Goal: Transaction & Acquisition: Download file/media

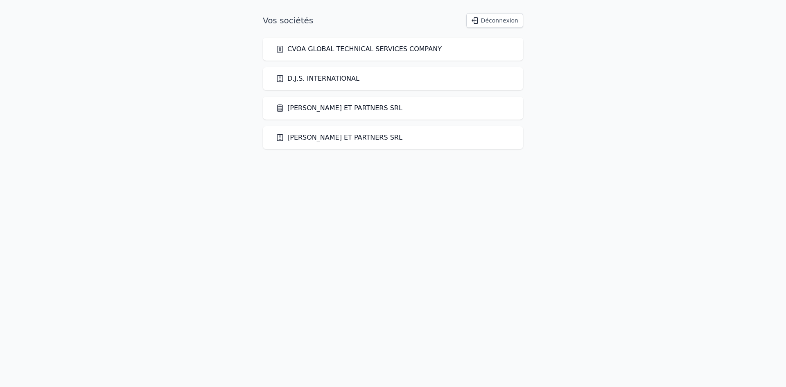
click at [331, 107] on link "[PERSON_NAME] ET PARTNERS SRL" at bounding box center [339, 108] width 126 height 10
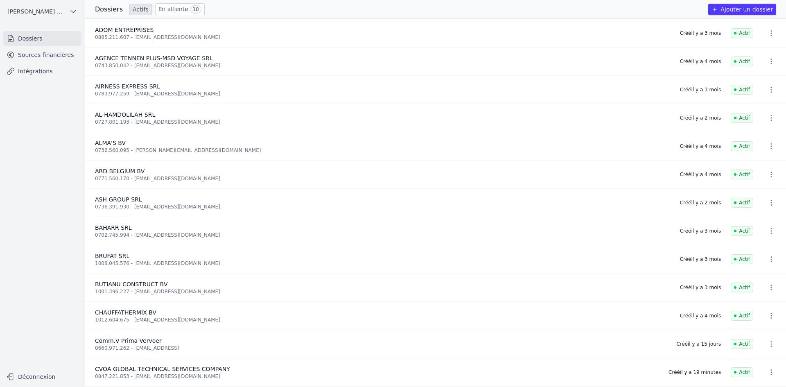
click at [35, 55] on link "Sources financières" at bounding box center [42, 54] width 78 height 15
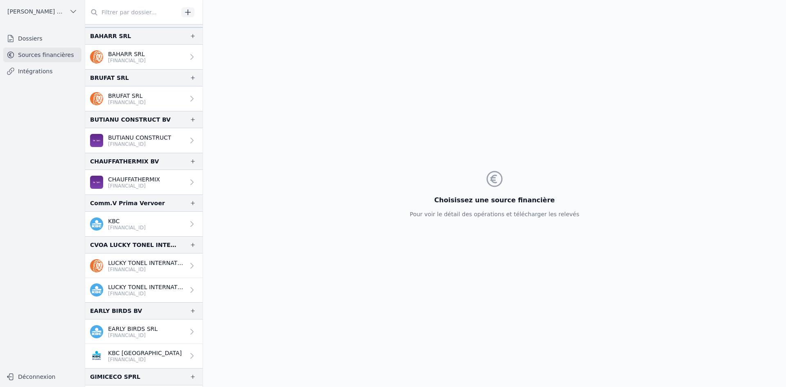
scroll to position [205, 0]
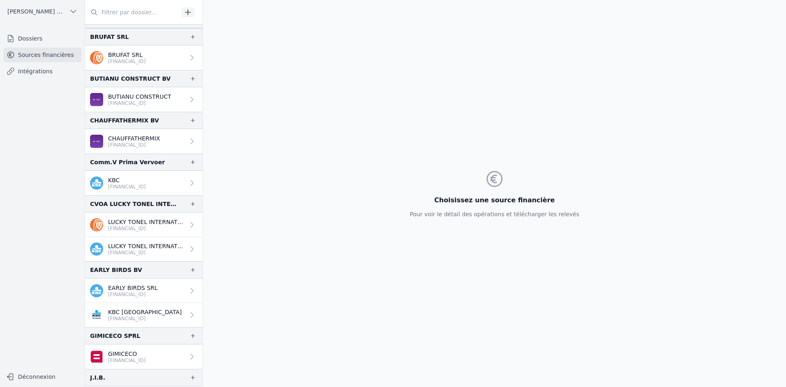
click at [146, 291] on p "EARLY BIRDS SRL" at bounding box center [133, 288] width 50 height 8
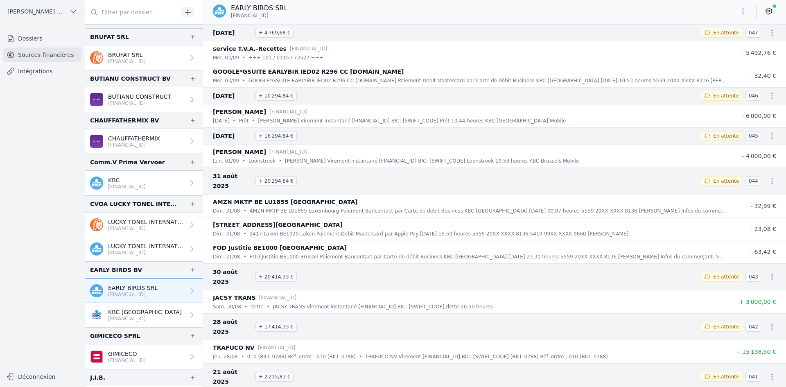
click at [148, 301] on link "EARLY BIRDS SRL [FINANCIAL_ID]" at bounding box center [143, 290] width 117 height 25
click at [146, 306] on link "KBC [GEOGRAPHIC_DATA] [FINANCIAL_ID]" at bounding box center [143, 315] width 117 height 24
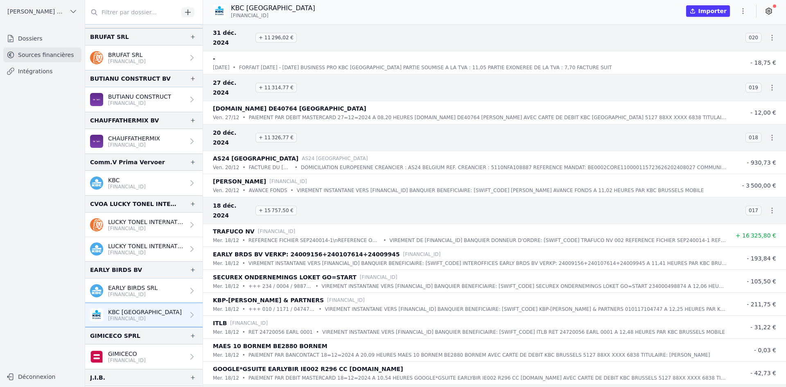
click at [151, 292] on p "[FINANCIAL_ID]" at bounding box center [133, 294] width 50 height 7
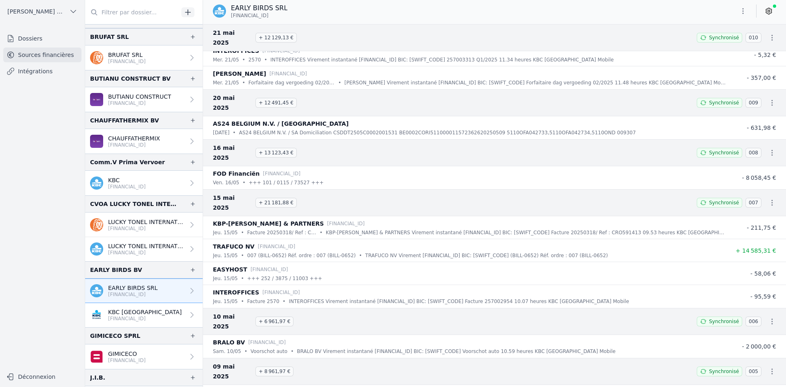
scroll to position [2119, 0]
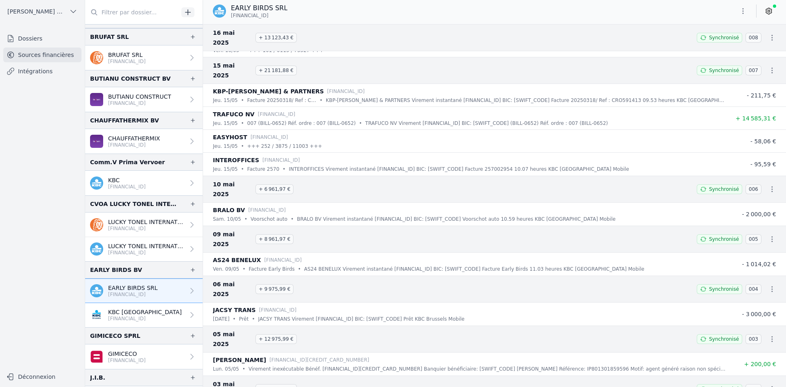
click at [125, 321] on p "[FINANCIAL_ID]" at bounding box center [145, 318] width 74 height 7
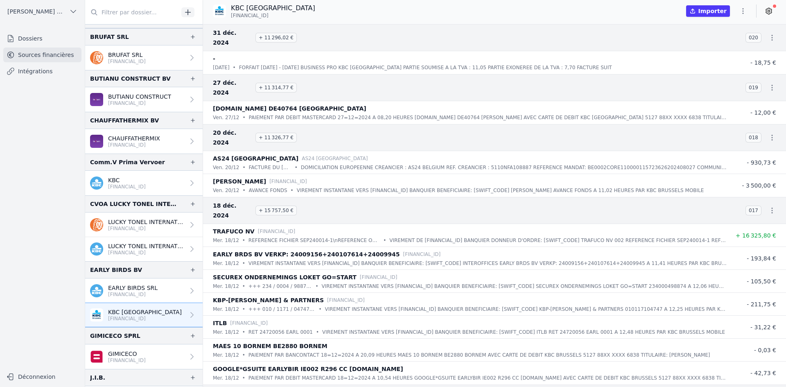
click at [149, 288] on p "EARLY BIRDS SRL" at bounding box center [133, 288] width 50 height 8
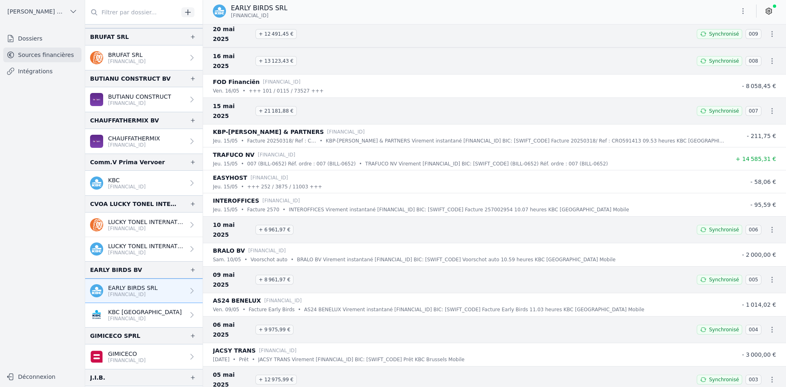
scroll to position [2119, 0]
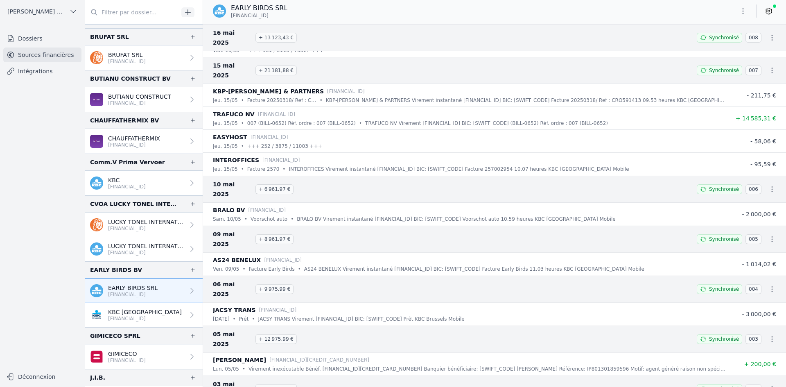
click at [129, 313] on p "KBC [GEOGRAPHIC_DATA]" at bounding box center [145, 312] width 74 height 8
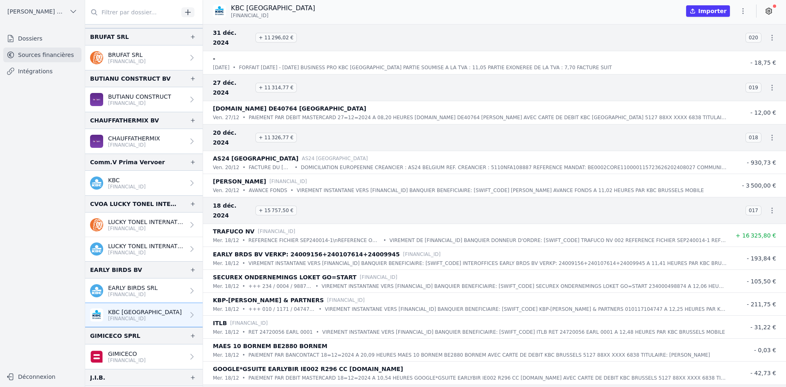
click at [188, 291] on icon at bounding box center [192, 291] width 8 height 8
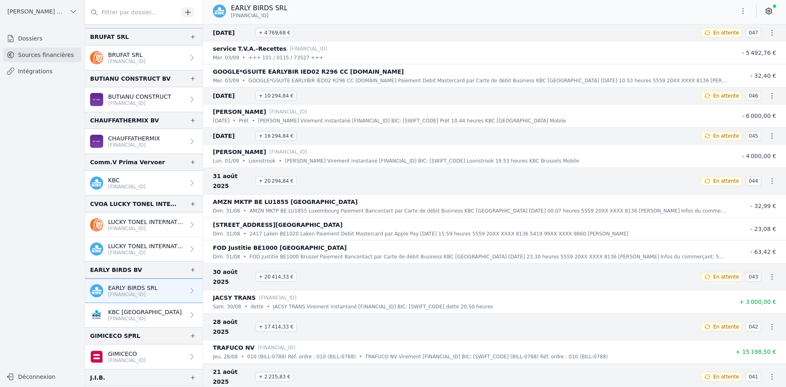
click at [147, 319] on p "[FINANCIAL_ID]" at bounding box center [145, 318] width 74 height 7
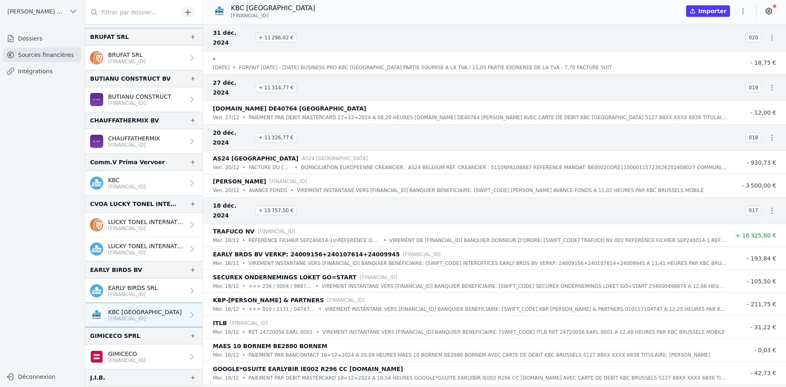
click at [144, 294] on p "[FINANCIAL_ID]" at bounding box center [133, 294] width 50 height 7
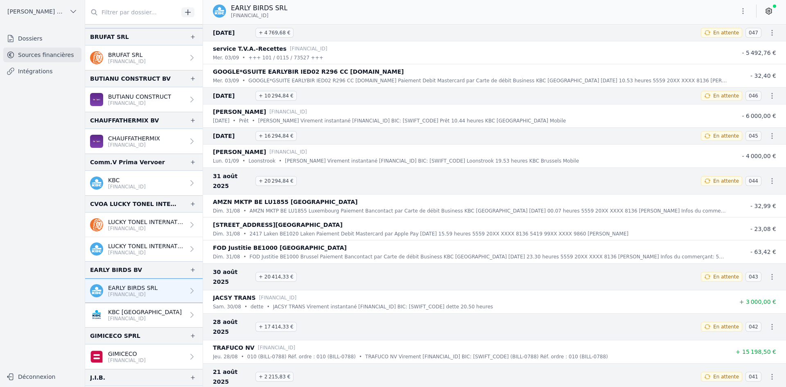
drag, startPoint x: 277, startPoint y: 16, endPoint x: 231, endPoint y: 13, distance: 46.0
click at [231, 13] on span "[FINANCIAL_ID]" at bounding box center [250, 15] width 38 height 7
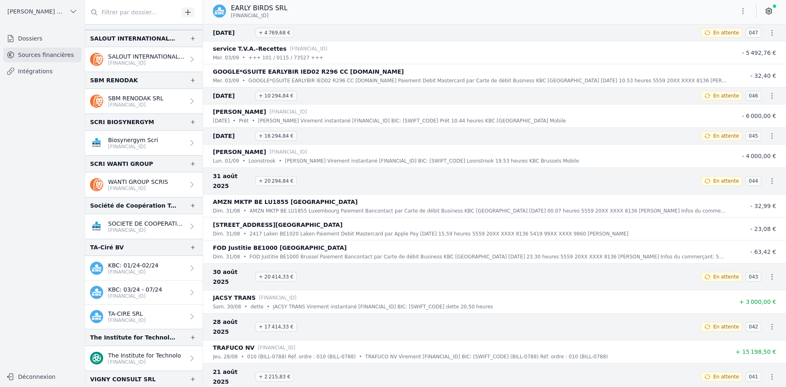
scroll to position [1433, 0]
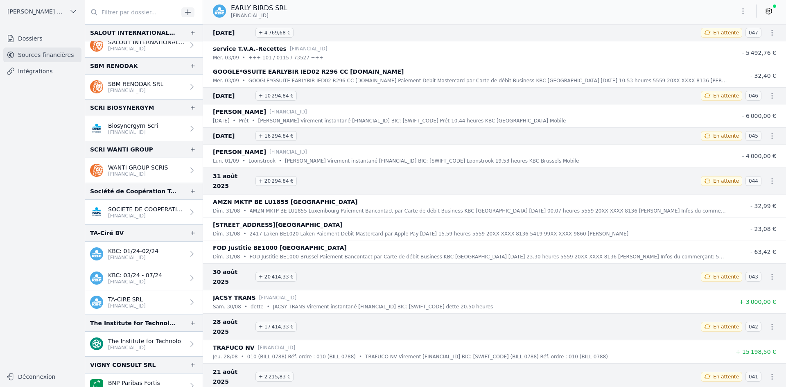
click at [137, 245] on link "KBC: 01/24-02/24 [FINANCIAL_ID]" at bounding box center [143, 254] width 117 height 25
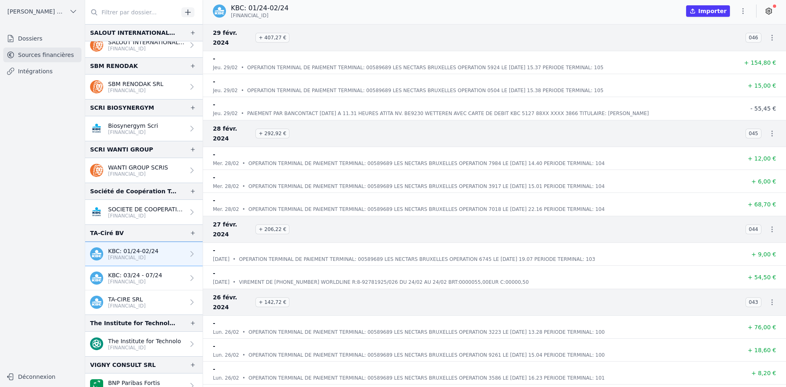
click at [154, 276] on p "KBC: 03/24 - 07/24" at bounding box center [135, 275] width 54 height 8
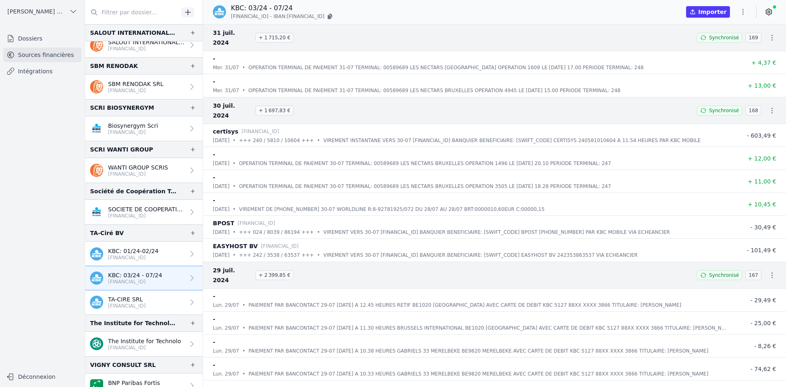
click at [146, 256] on p "[FINANCIAL_ID]" at bounding box center [133, 257] width 50 height 7
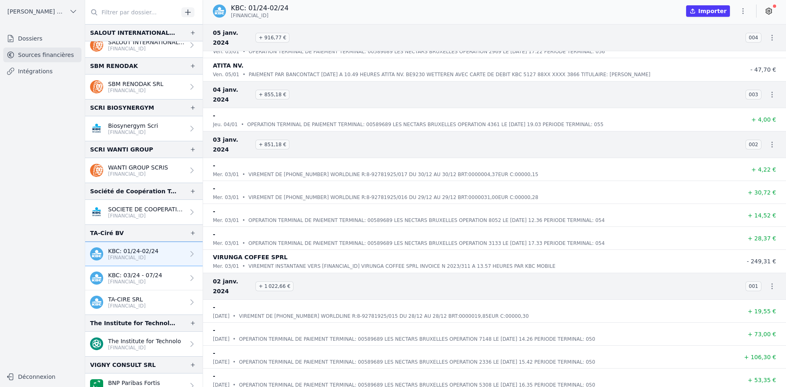
scroll to position [6295, 0]
click at [130, 281] on p "[FINANCIAL_ID]" at bounding box center [135, 281] width 54 height 7
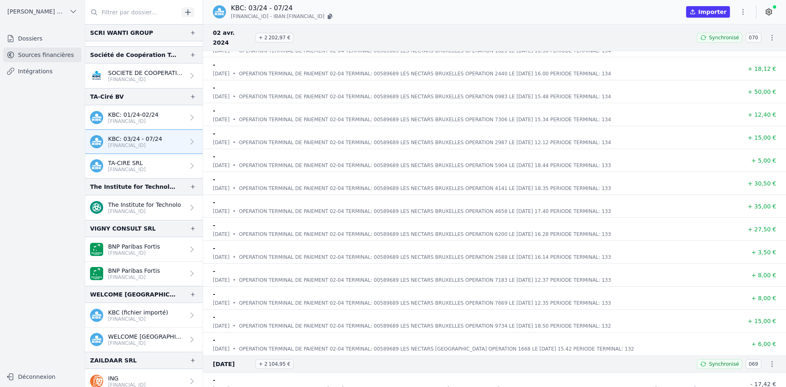
scroll to position [1576, 0]
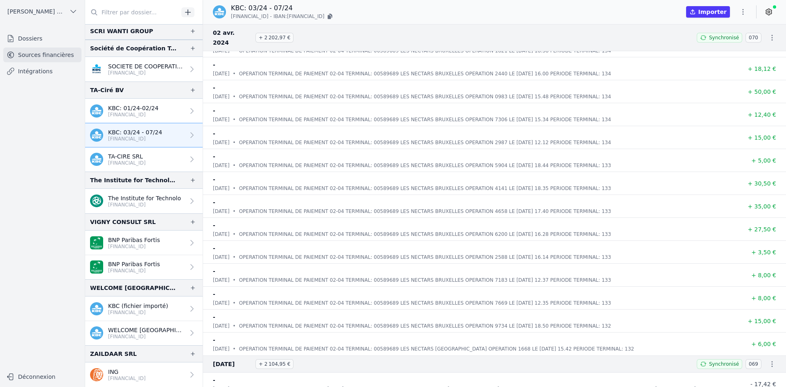
click at [152, 249] on p "[FINANCIAL_ID]" at bounding box center [134, 246] width 52 height 7
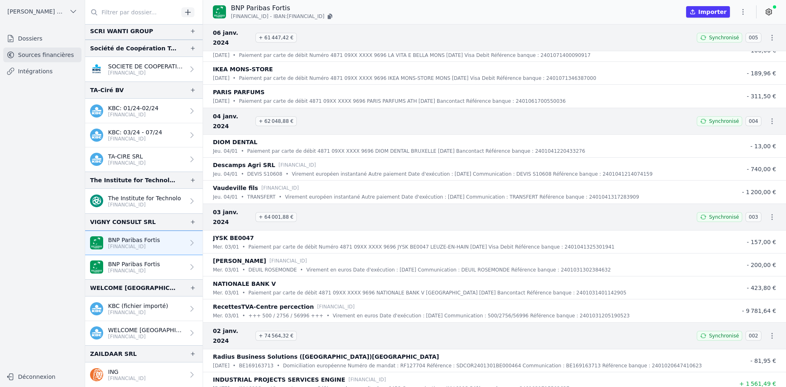
scroll to position [18353, 0]
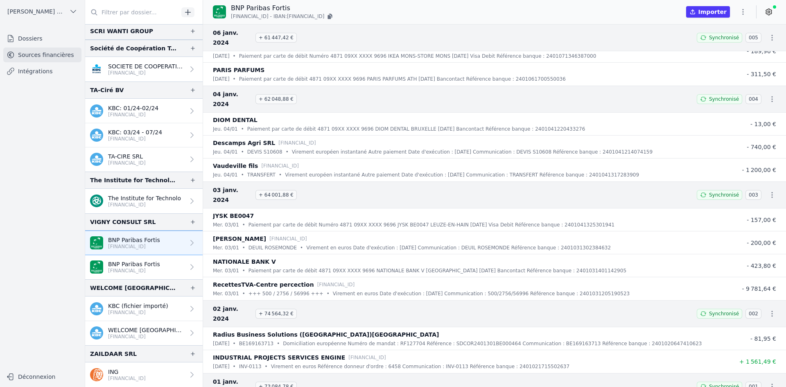
click at [146, 268] on p "[FINANCIAL_ID]" at bounding box center [134, 270] width 52 height 7
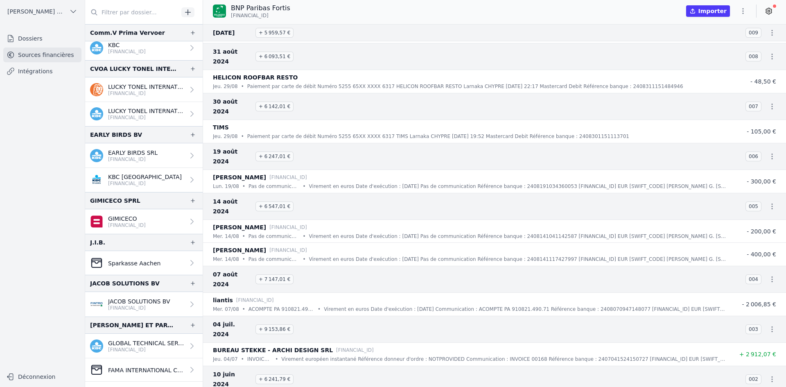
scroll to position [327, 0]
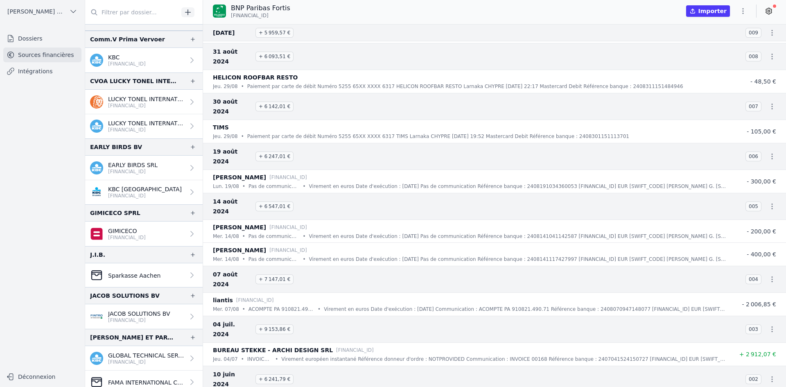
click at [156, 193] on link "KBC [GEOGRAPHIC_DATA] [FINANCIAL_ID]" at bounding box center [143, 192] width 117 height 24
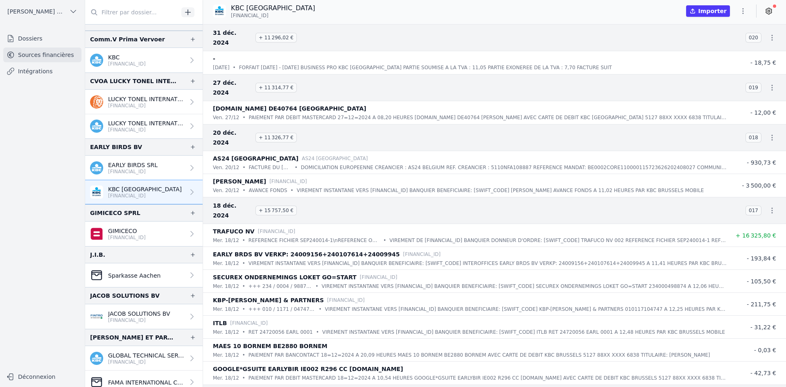
drag, startPoint x: 278, startPoint y: 15, endPoint x: 231, endPoint y: 18, distance: 47.6
click at [231, 18] on div "KBC [GEOGRAPHIC_DATA] [FINANCIAL_ID]" at bounding box center [267, 11] width 109 height 16
copy span "[FINANCIAL_ID]"
drag, startPoint x: 230, startPoint y: 6, endPoint x: 269, endPoint y: 9, distance: 39.0
click at [269, 9] on div "KBC [GEOGRAPHIC_DATA] [FINANCIAL_ID]" at bounding box center [264, 11] width 102 height 16
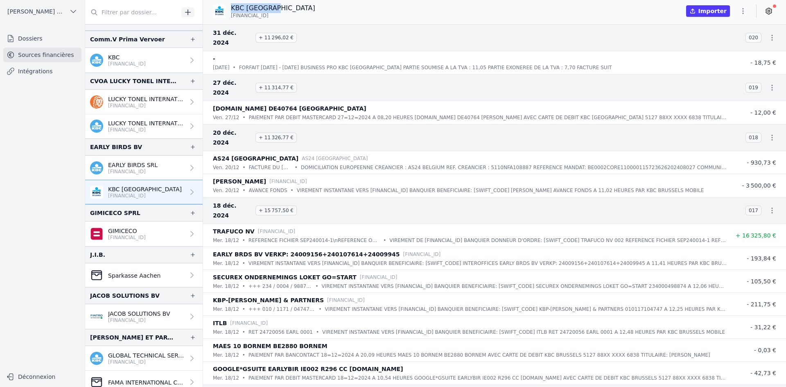
copy p "KBC [GEOGRAPHIC_DATA]"
drag, startPoint x: 267, startPoint y: 17, endPoint x: 229, endPoint y: 16, distance: 37.7
click at [229, 16] on div "KBC [GEOGRAPHIC_DATA] [FINANCIAL_ID]" at bounding box center [267, 11] width 109 height 16
copy span "[FINANCIAL_ID]"
drag, startPoint x: 230, startPoint y: 7, endPoint x: 269, endPoint y: 8, distance: 39.3
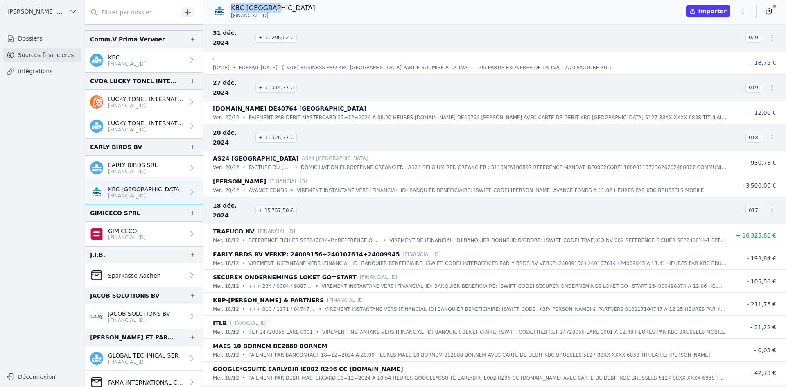
click at [269, 8] on div "KBC [GEOGRAPHIC_DATA] [FINANCIAL_ID]" at bounding box center [264, 11] width 102 height 16
copy p "KBC [GEOGRAPHIC_DATA]"
drag, startPoint x: 228, startPoint y: 16, endPoint x: 277, endPoint y: 14, distance: 49.2
click at [277, 14] on div "KBC [GEOGRAPHIC_DATA] [FINANCIAL_ID]" at bounding box center [264, 11] width 102 height 16
click at [269, 14] on span "[FINANCIAL_ID]" at bounding box center [250, 15] width 38 height 7
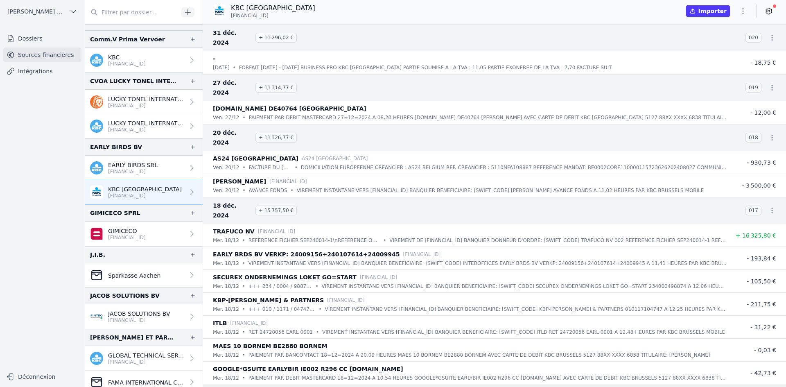
drag, startPoint x: 257, startPoint y: 16, endPoint x: 234, endPoint y: 15, distance: 23.3
click at [230, 15] on div "KBC [GEOGRAPHIC_DATA] [FINANCIAL_ID]" at bounding box center [267, 11] width 109 height 16
copy span "[FINANCIAL_ID]"
click at [741, 12] on icon "button" at bounding box center [743, 11] width 8 height 8
click at [711, 44] on button "Exporter" at bounding box center [723, 43] width 59 height 15
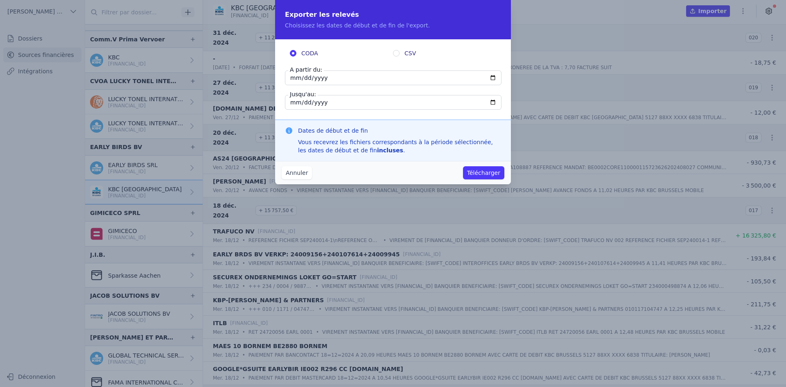
click at [294, 78] on input "[DATE]" at bounding box center [393, 77] width 217 height 15
type input "[DATE]"
click at [478, 167] on button "Télécharger" at bounding box center [483, 172] width 41 height 13
click at [476, 171] on button "Télécharger" at bounding box center [483, 172] width 41 height 13
